Goal: Task Accomplishment & Management: Use online tool/utility

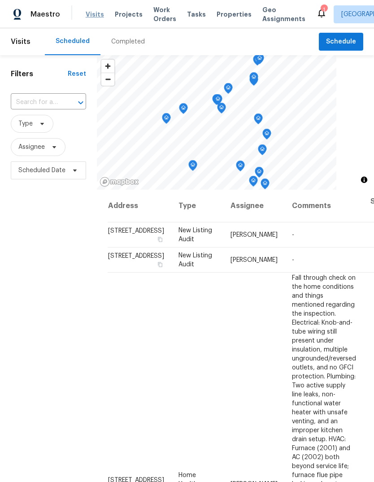
click at [86, 13] on span "Visits" at bounding box center [95, 14] width 18 height 9
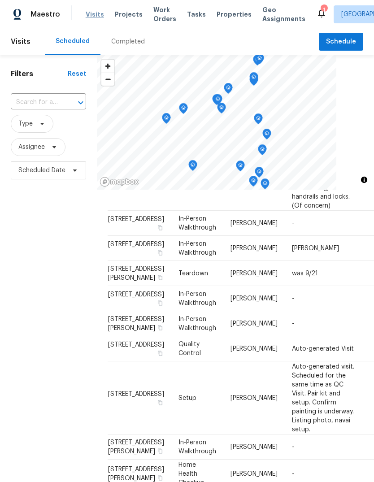
scroll to position [486, 0]
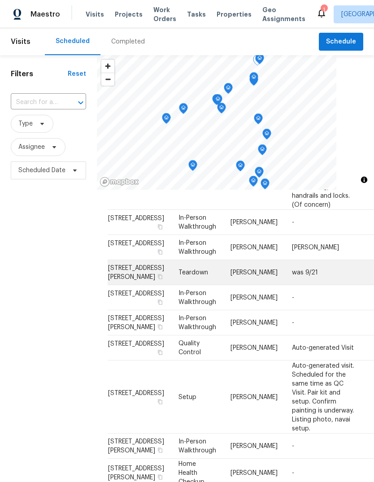
click at [127, 280] on span "[STREET_ADDRESS][PERSON_NAME]" at bounding box center [136, 272] width 56 height 15
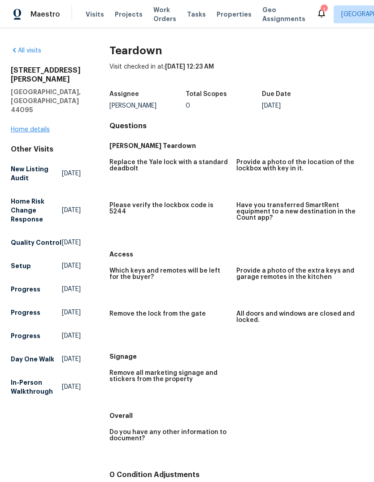
click at [36, 127] on link "Home details" at bounding box center [30, 130] width 39 height 6
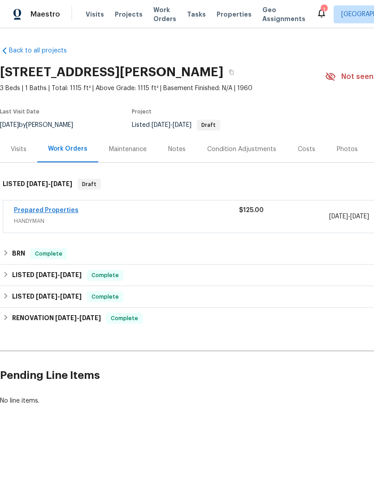
click at [62, 207] on link "Prepared Properties" at bounding box center [46, 210] width 65 height 6
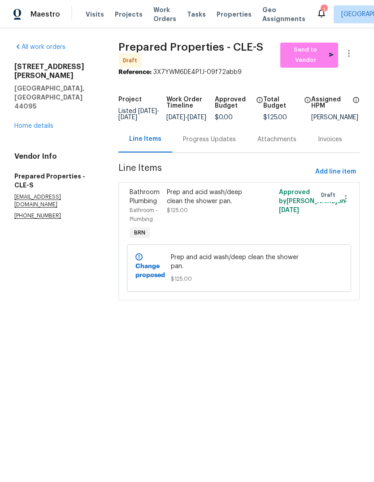
click at [219, 227] on div "Prep and acid wash/deep clean the shower pan. $125.00" at bounding box center [211, 214] width 94 height 59
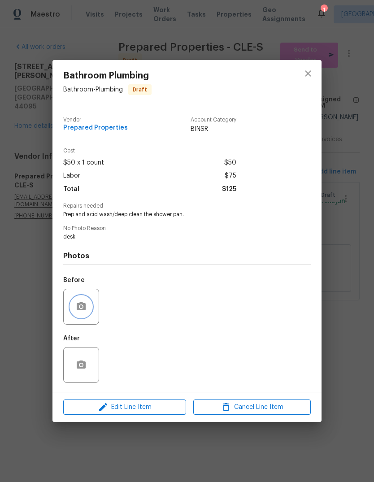
click at [83, 308] on icon "button" at bounding box center [81, 306] width 9 height 8
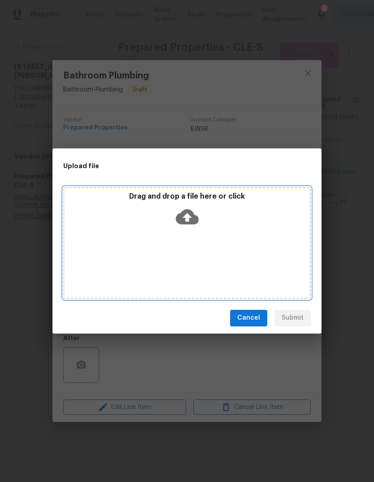
click at [190, 220] on icon at bounding box center [187, 216] width 23 height 15
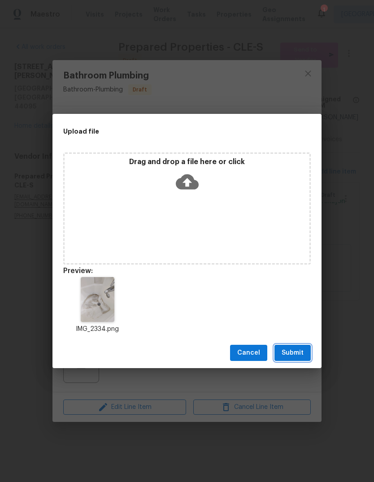
click at [301, 349] on span "Submit" at bounding box center [293, 353] width 22 height 11
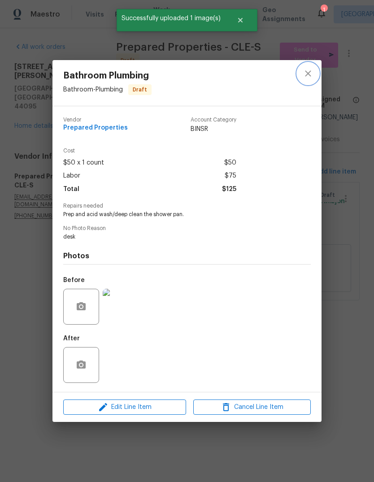
click at [308, 74] on icon "close" at bounding box center [308, 73] width 11 height 11
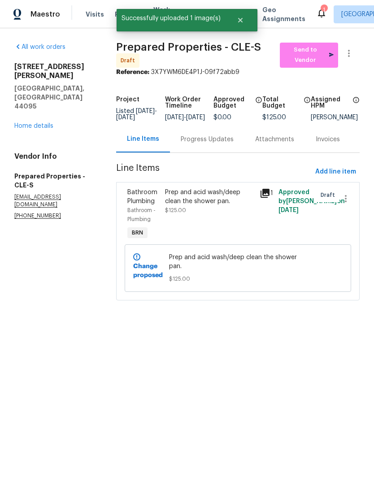
click at [207, 151] on div "Progress Updates" at bounding box center [207, 139] width 74 height 26
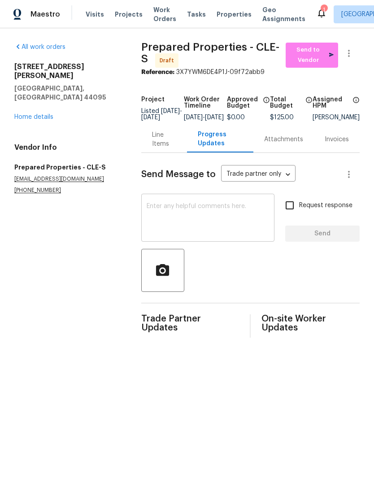
click at [151, 227] on textarea at bounding box center [208, 218] width 122 height 31
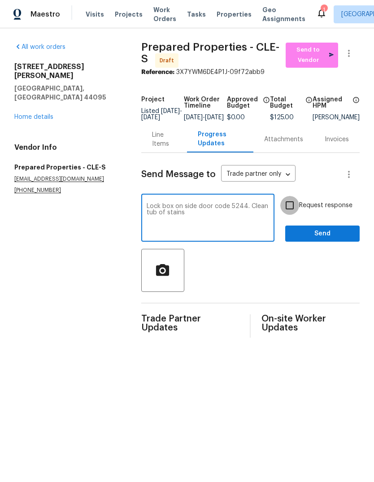
type textarea "Lock box on side door code 5244. Clean tub of stains"
click at [291, 214] on input "Request response" at bounding box center [289, 205] width 19 height 19
checkbox input "true"
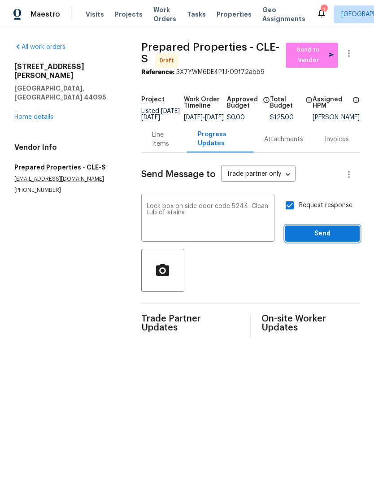
click at [321, 242] on button "Send" at bounding box center [322, 234] width 74 height 17
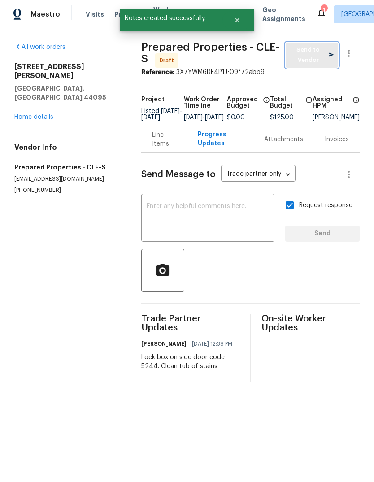
click at [311, 60] on span "Send to Vendor" at bounding box center [312, 55] width 44 height 21
click at [40, 114] on link "Home details" at bounding box center [33, 117] width 39 height 6
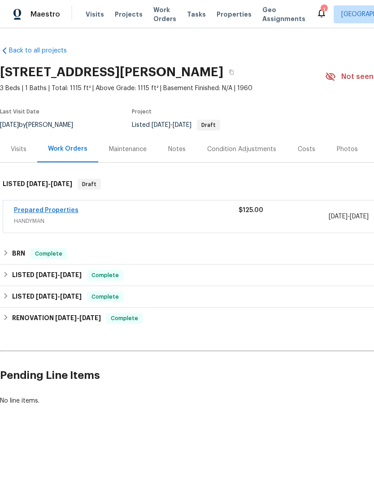
click at [57, 212] on link "Prepared Properties" at bounding box center [46, 210] width 65 height 6
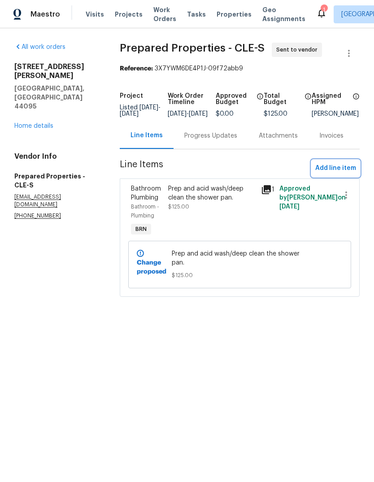
click at [338, 174] on span "Add line item" at bounding box center [335, 168] width 41 height 11
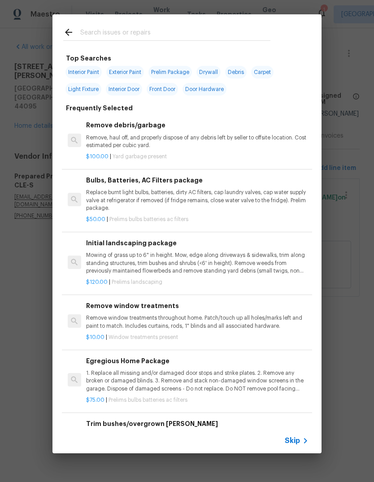
click at [148, 39] on input "text" at bounding box center [175, 33] width 190 height 13
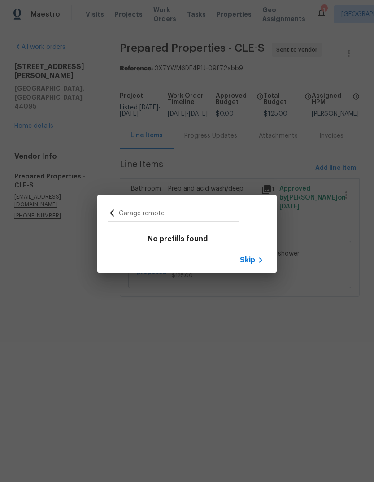
type input "Garage remote"
click at [109, 217] on icon at bounding box center [113, 213] width 11 height 11
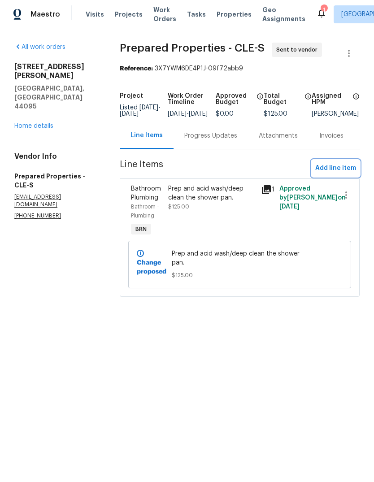
click at [333, 174] on span "Add line item" at bounding box center [335, 168] width 41 height 11
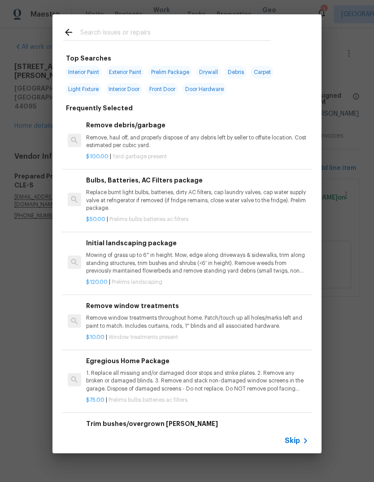
click at [89, 40] on input "text" at bounding box center [175, 33] width 190 height 13
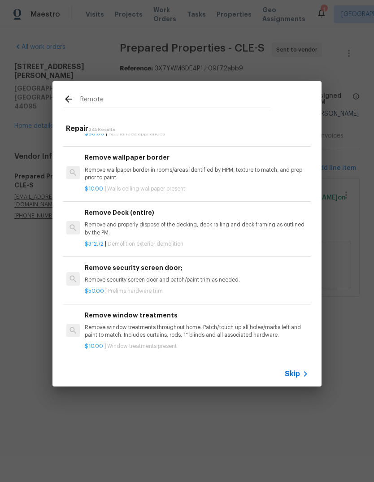
click at [113, 103] on input "Remote" at bounding box center [175, 100] width 190 height 13
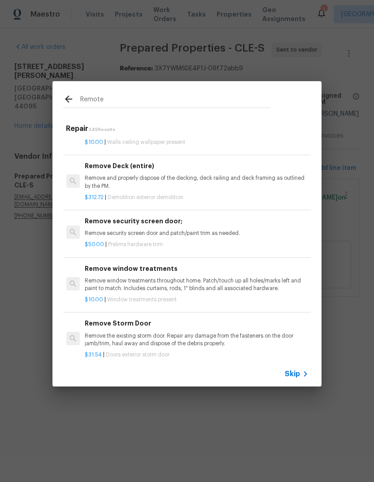
type input "Remote"
click at [64, 100] on icon at bounding box center [68, 99] width 11 height 11
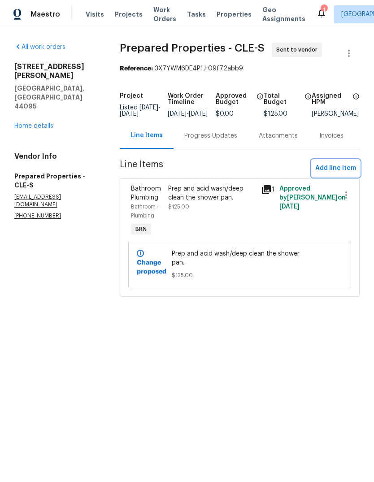
scroll to position [786, 1]
click at [338, 177] on button "Add line item" at bounding box center [336, 168] width 48 height 17
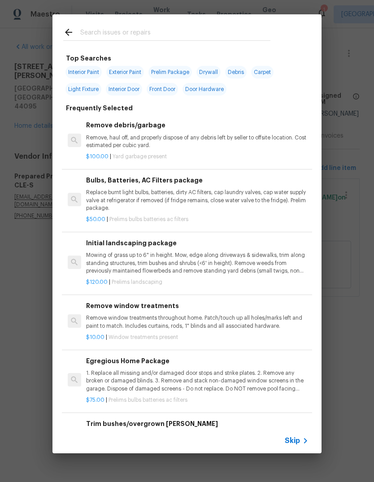
click at [104, 201] on p "Replace burnt light bulbs, batteries, dirty AC filters, cap laundry valves, cap…" at bounding box center [197, 200] width 223 height 23
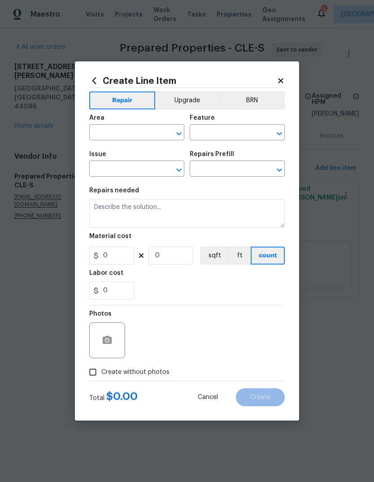
type input "Home Readiness Packages"
type input "Bulbs, Batteries, AC Filters"
type input "Bulbs, Batteries, AC Filters package $50.00"
type textarea "Replace burnt light bulbs, batteries, dirty AC filters, cap laundry valves, cap…"
type input "50"
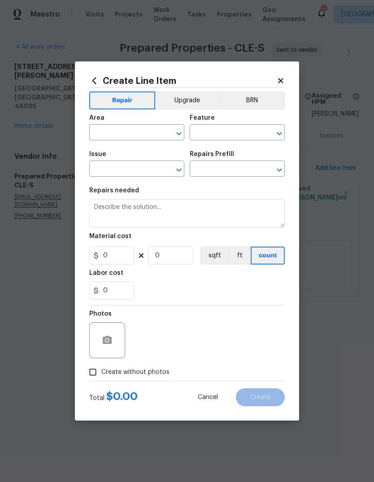
type input "1"
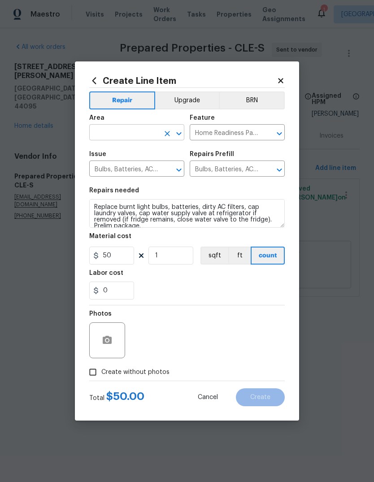
click at [96, 132] on input "text" at bounding box center [124, 134] width 70 height 14
type input "g"
click at [108, 157] on li "Garage" at bounding box center [136, 153] width 95 height 15
type input "Garage"
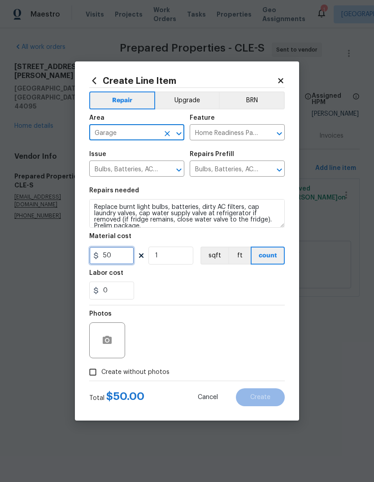
click at [107, 249] on input "50" at bounding box center [111, 256] width 45 height 18
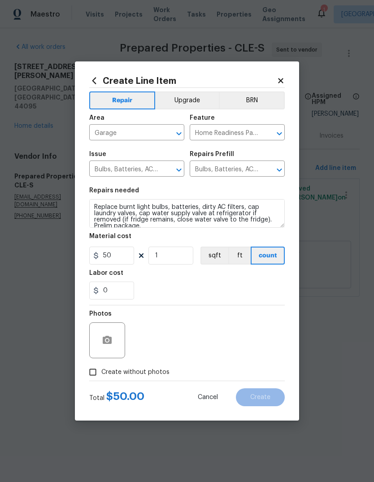
click at [143, 225] on textarea "Replace burnt light bulbs, batteries, dirty AC filters, cap laundry valves, cap…" at bounding box center [187, 213] width 196 height 29
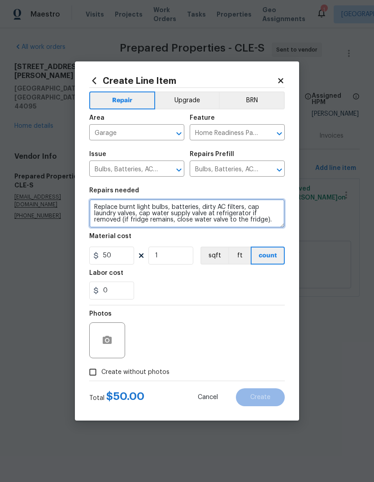
scroll to position [0, 0]
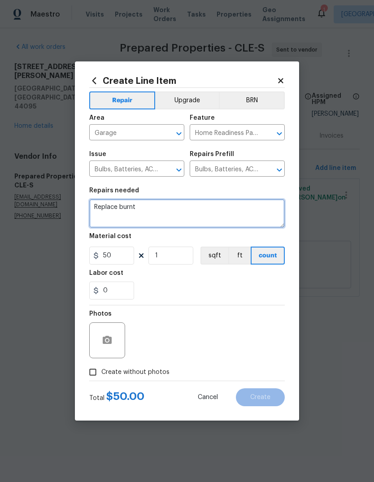
type textarea "Replace"
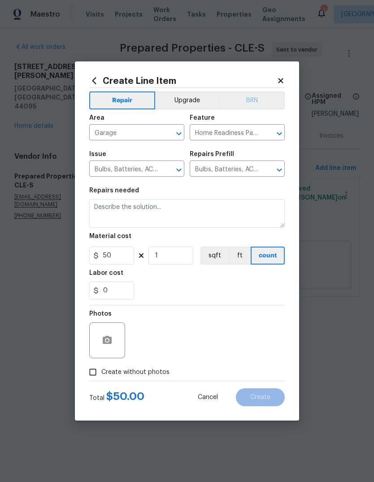
click at [249, 102] on button "BRN" at bounding box center [252, 101] width 66 height 18
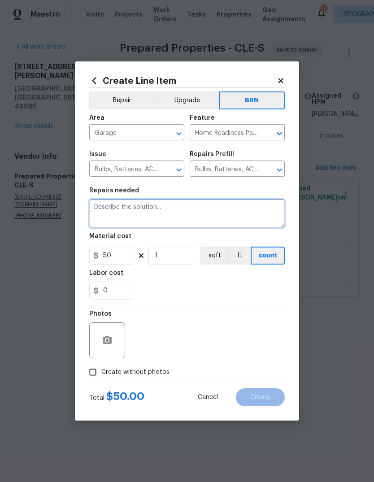
click at [98, 212] on textarea at bounding box center [187, 213] width 196 height 29
type textarea "New universal remote for garage and leave it"
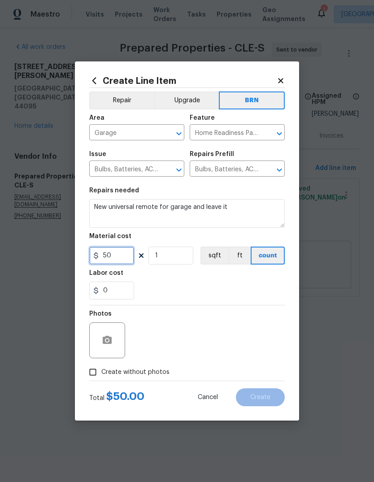
click at [118, 265] on input "50" at bounding box center [111, 256] width 45 height 18
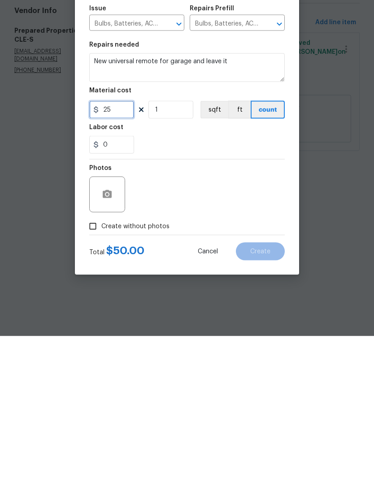
type input "25"
click at [93, 364] on input "Create without photos" at bounding box center [92, 372] width 17 height 17
checkbox input "true"
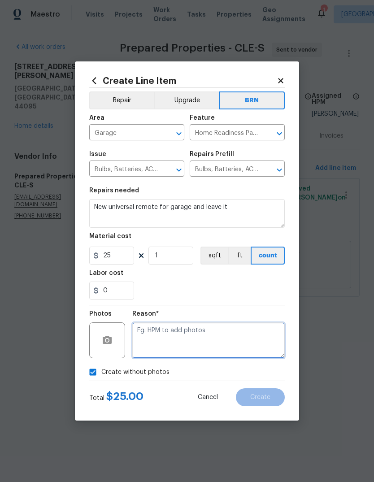
click at [151, 347] on textarea at bounding box center [208, 341] width 153 height 36
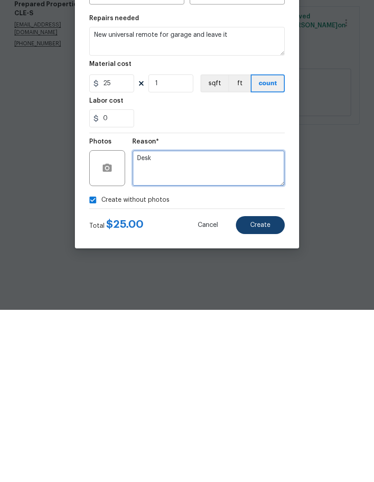
type textarea "Desk"
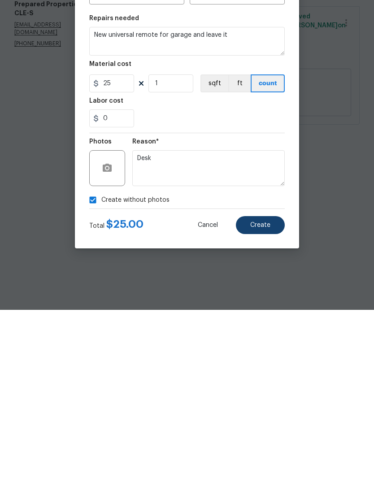
click at [253, 394] on span "Create" at bounding box center [260, 397] width 20 height 7
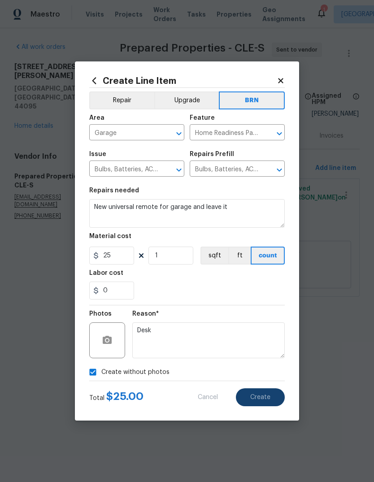
type input "0"
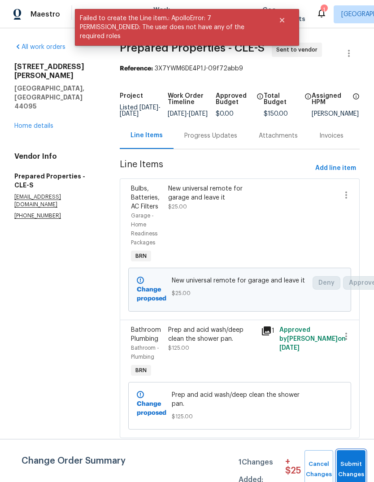
click at [354, 463] on span "Submit Changes" at bounding box center [351, 469] width 20 height 21
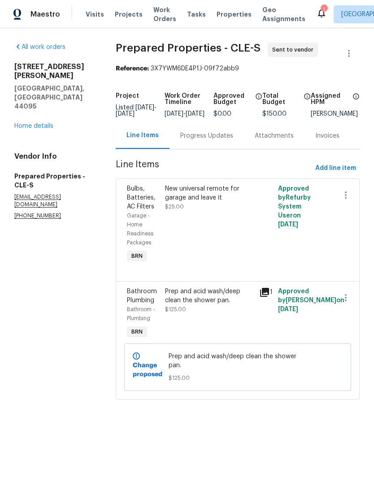
click at [286, 26] on button "Close" at bounding box center [282, 20] width 30 height 18
